Goal: Task Accomplishment & Management: Complete application form

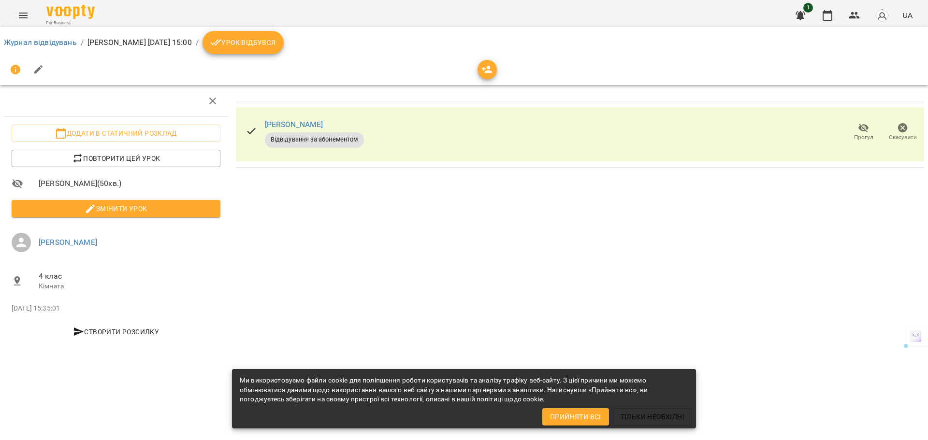
drag, startPoint x: 12, startPoint y: 308, endPoint x: 73, endPoint y: 309, distance: 60.9
click at [73, 309] on p "[DATE] 15:35:01" at bounding box center [116, 309] width 209 height 10
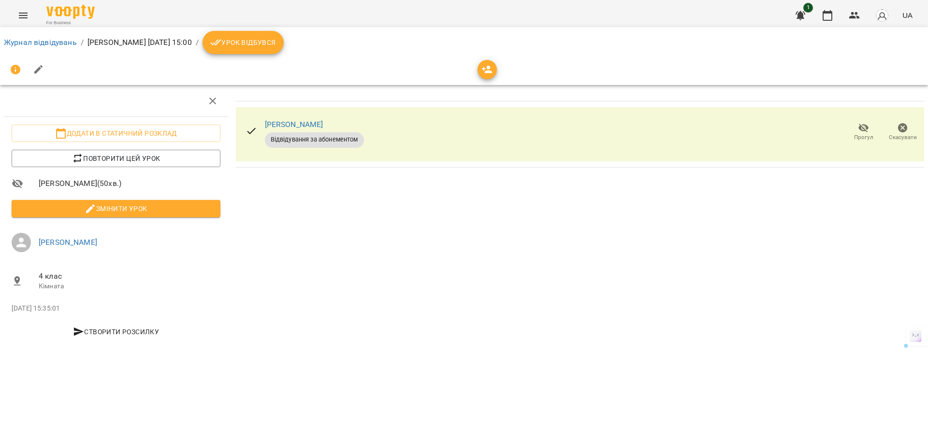
click at [57, 309] on p "[DATE] 15:35:01" at bounding box center [116, 309] width 209 height 10
click at [828, 18] on icon "button" at bounding box center [828, 16] width 12 height 12
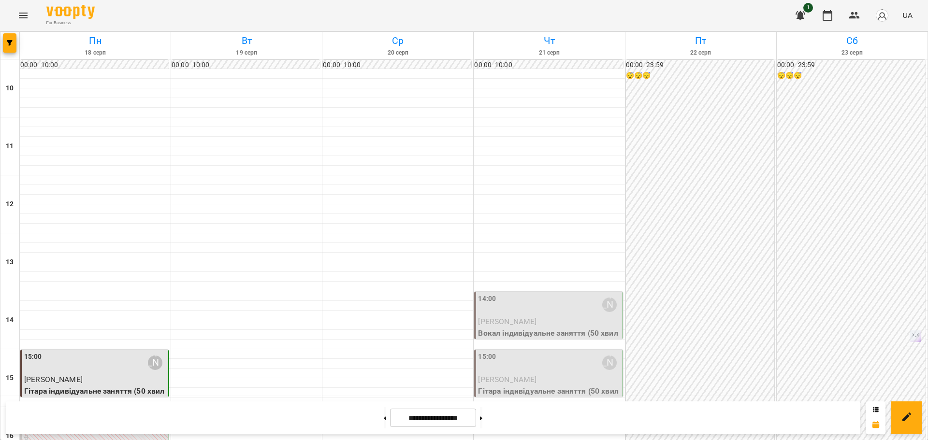
scroll to position [193, 0]
click at [482, 425] on button at bounding box center [481, 417] width 2 height 21
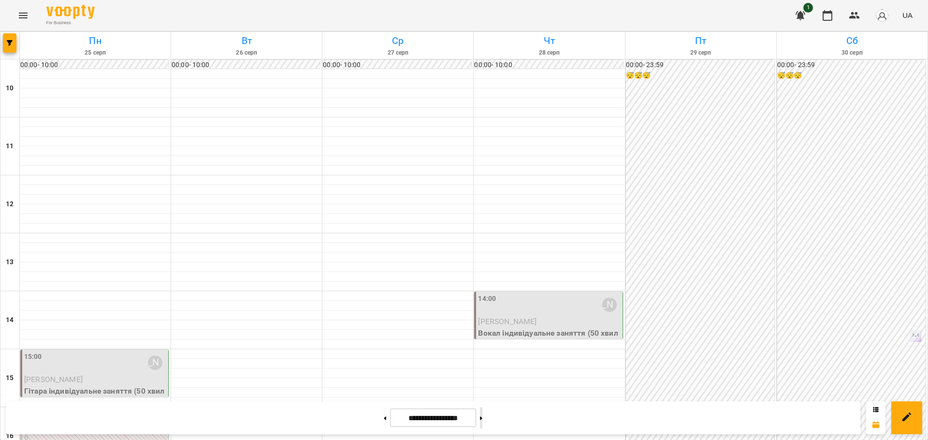
click at [482, 425] on button at bounding box center [481, 417] width 2 height 21
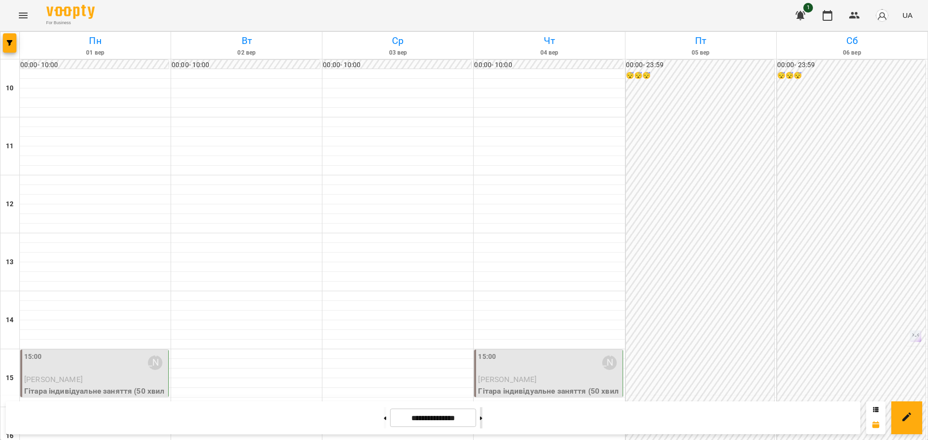
click at [482, 425] on button at bounding box center [481, 417] width 2 height 21
click at [482, 424] on button at bounding box center [481, 417] width 2 height 21
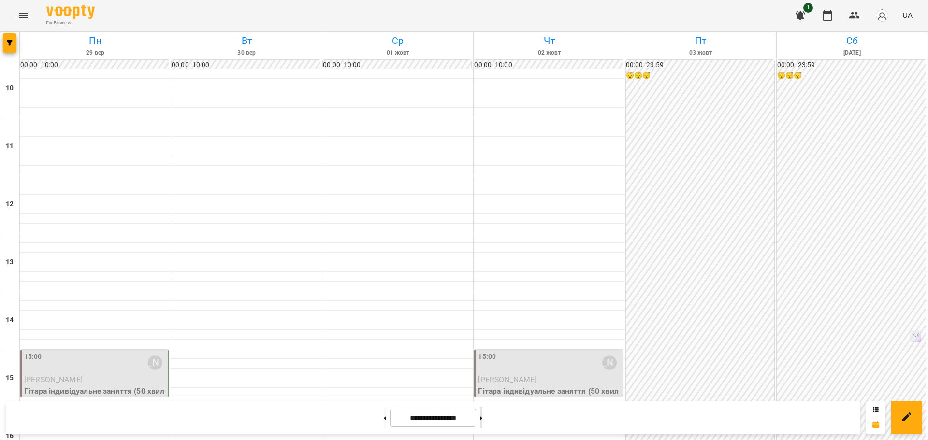
type input "**********"
